Goal: Go to known website

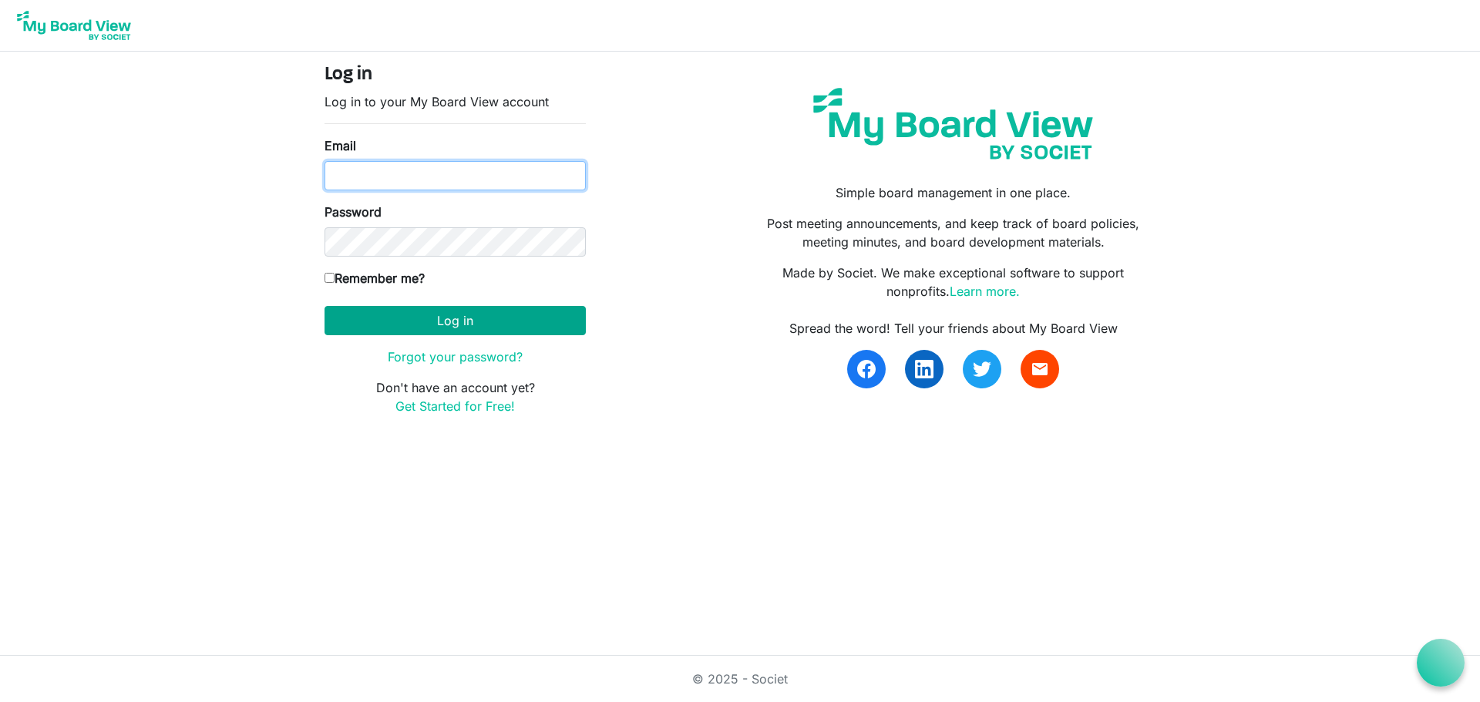
type input "natalie@uics.ca"
click at [374, 322] on button "Log in" at bounding box center [455, 320] width 261 height 29
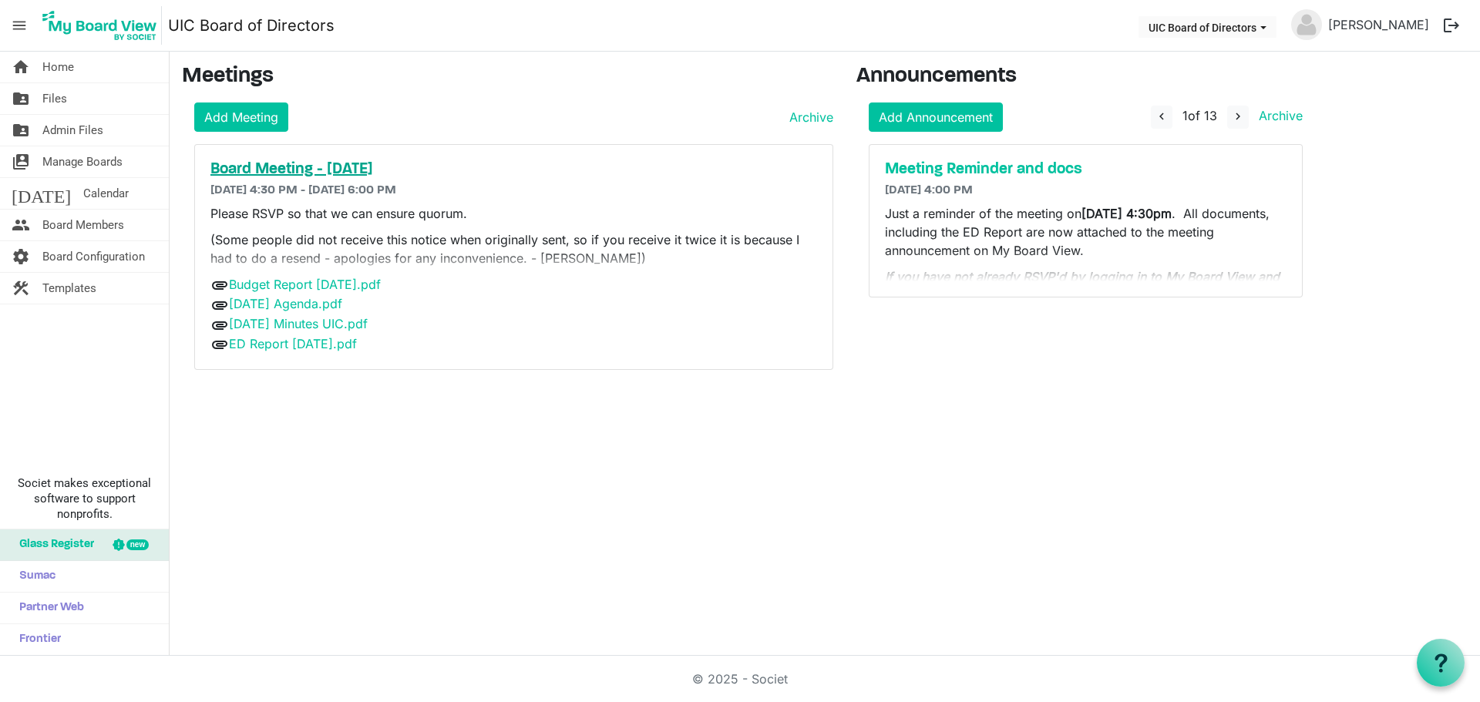
click at [443, 169] on h5 "Board Meeting - [DATE]" at bounding box center [513, 169] width 607 height 19
